Goal: Task Accomplishment & Management: Use online tool/utility

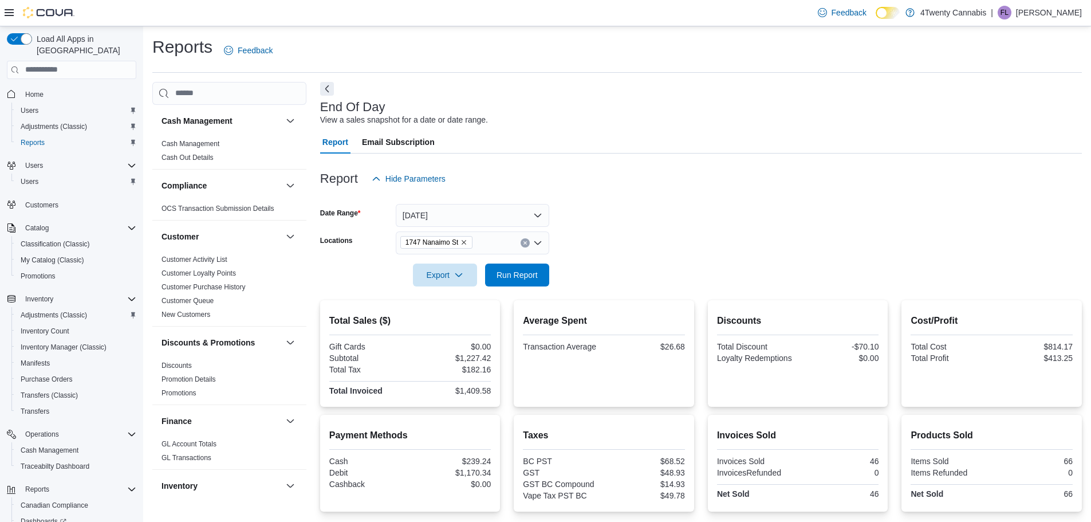
scroll to position [109, 0]
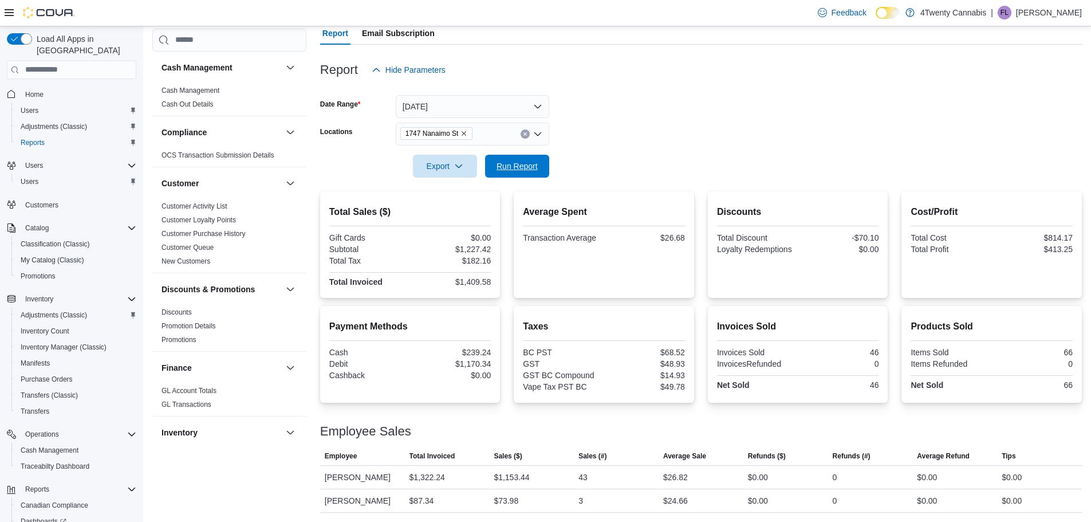
click at [499, 169] on span "Run Report" at bounding box center [516, 165] width 41 height 11
click at [709, 144] on form "Date Range [DATE] Locations [STREET_ADDRESS] Export Run Report" at bounding box center [700, 129] width 761 height 96
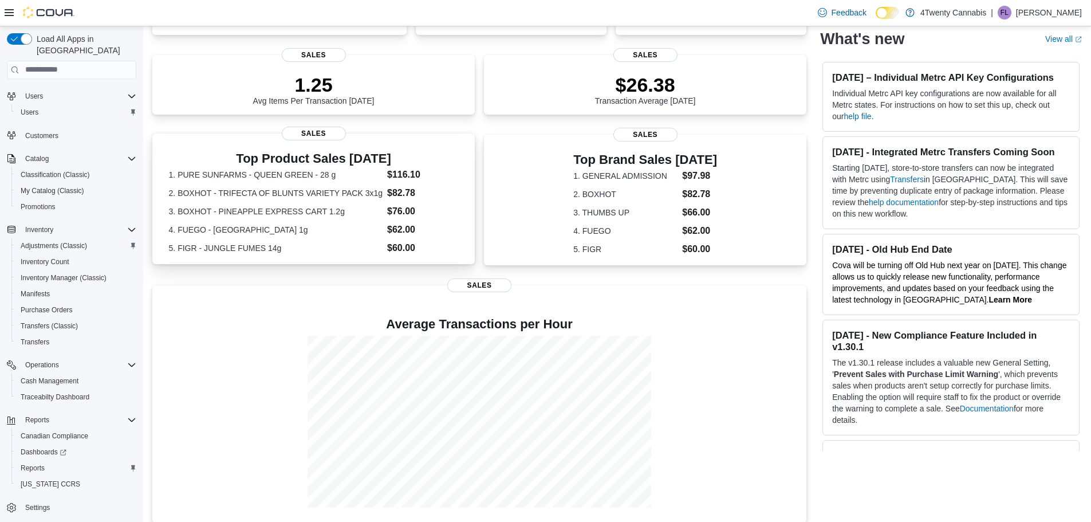
scroll to position [246, 0]
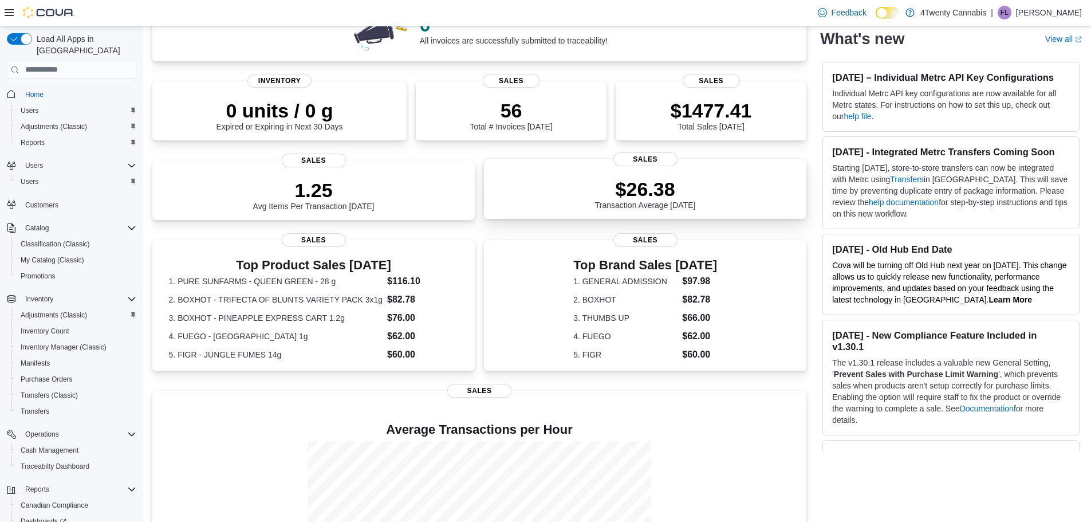
scroll to position [246, 0]
